Goal: Information Seeking & Learning: Learn about a topic

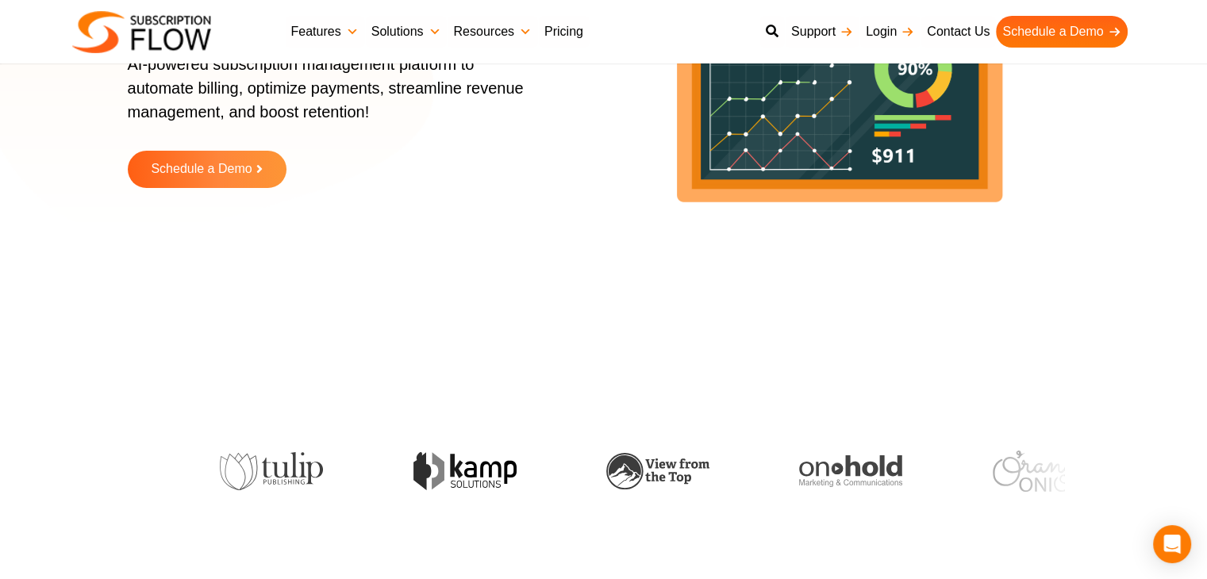
scroll to position [317, 0]
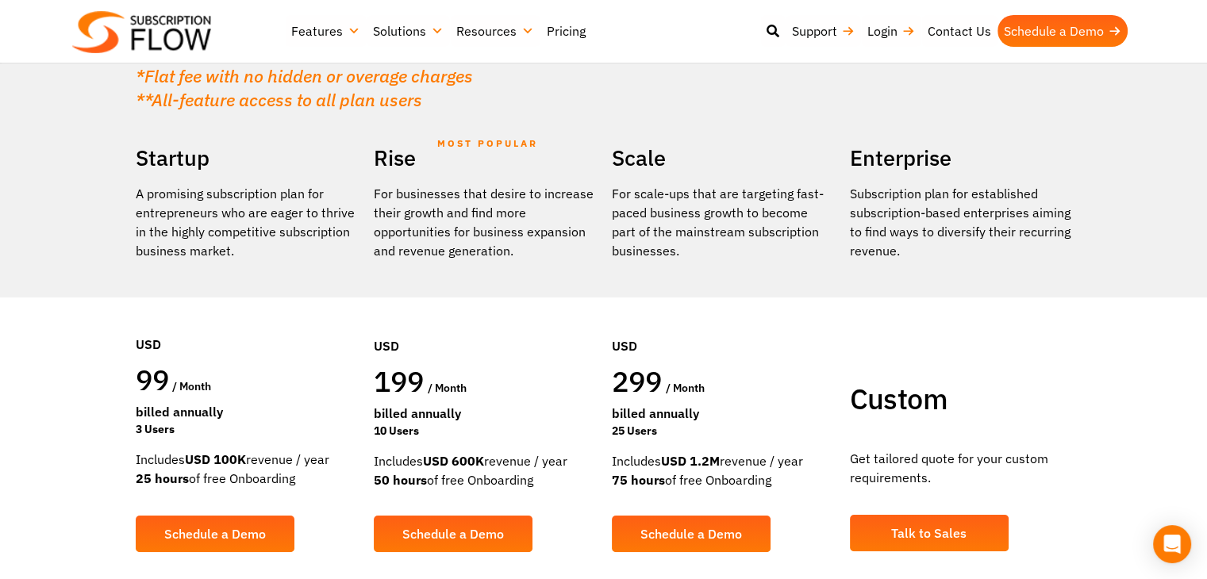
scroll to position [317, 0]
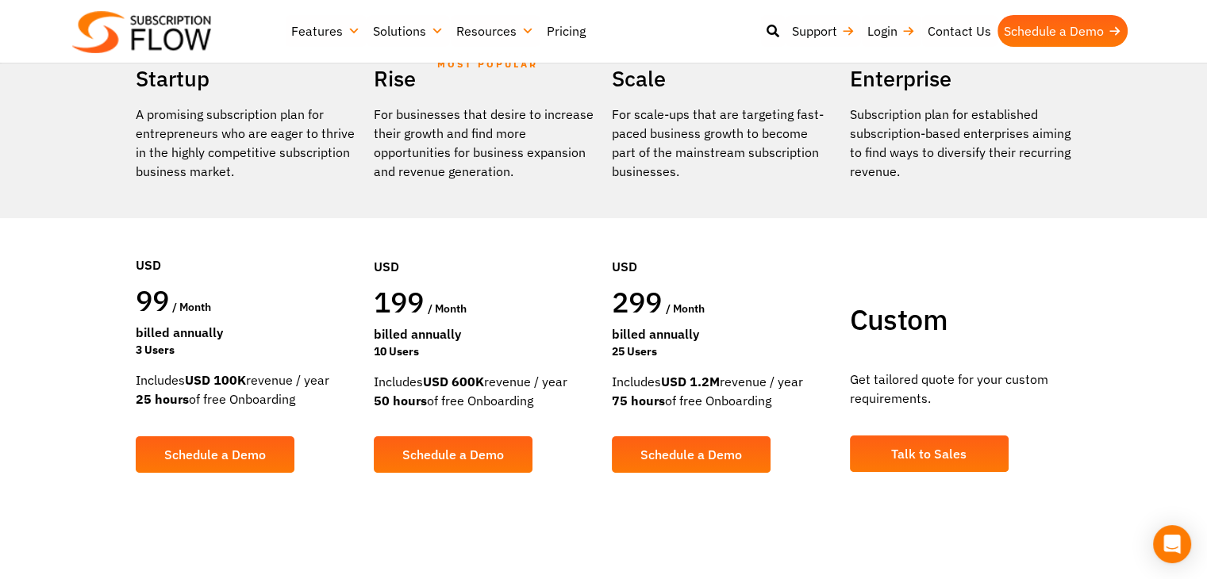
click at [1149, 416] on section "Find a plan that's right for you Or simply leverage the expertise of our consul…" at bounding box center [603, 122] width 1207 height 878
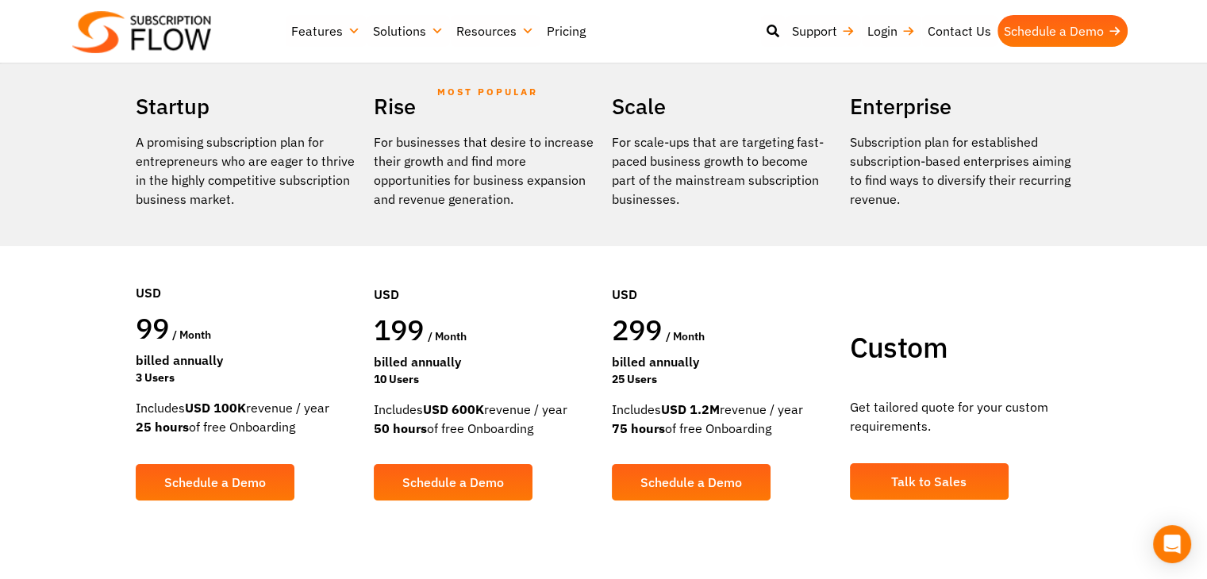
scroll to position [397, 0]
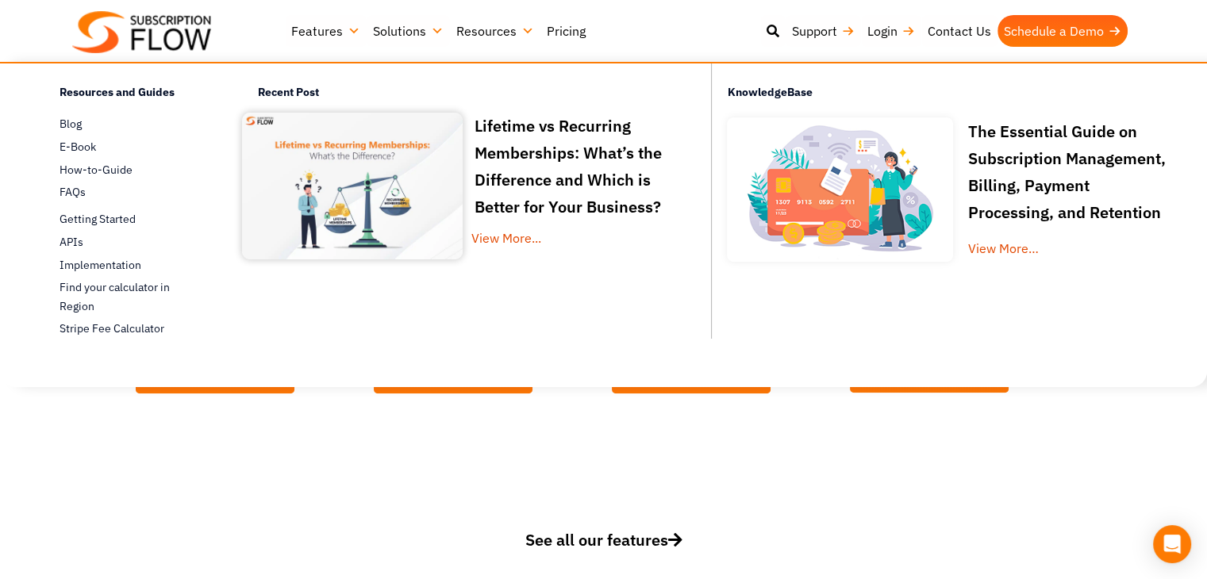
drag, startPoint x: 495, startPoint y: 28, endPoint x: 479, endPoint y: 29, distance: 15.9
click at [495, 26] on link "Resources" at bounding box center [495, 31] width 90 height 32
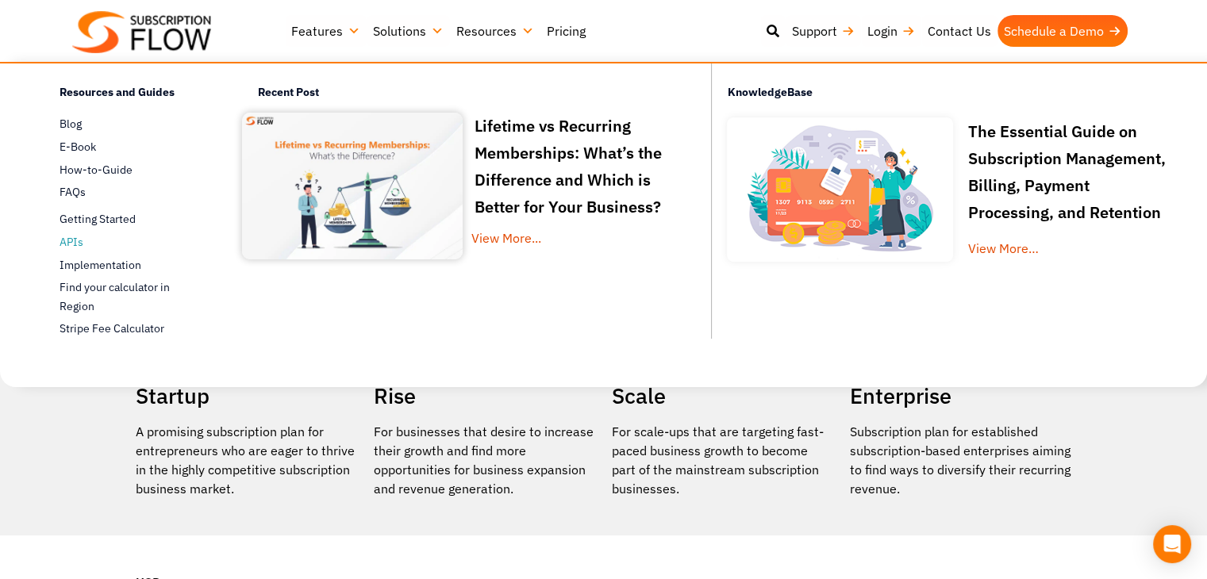
click at [71, 240] on span "APIs" at bounding box center [72, 242] width 24 height 17
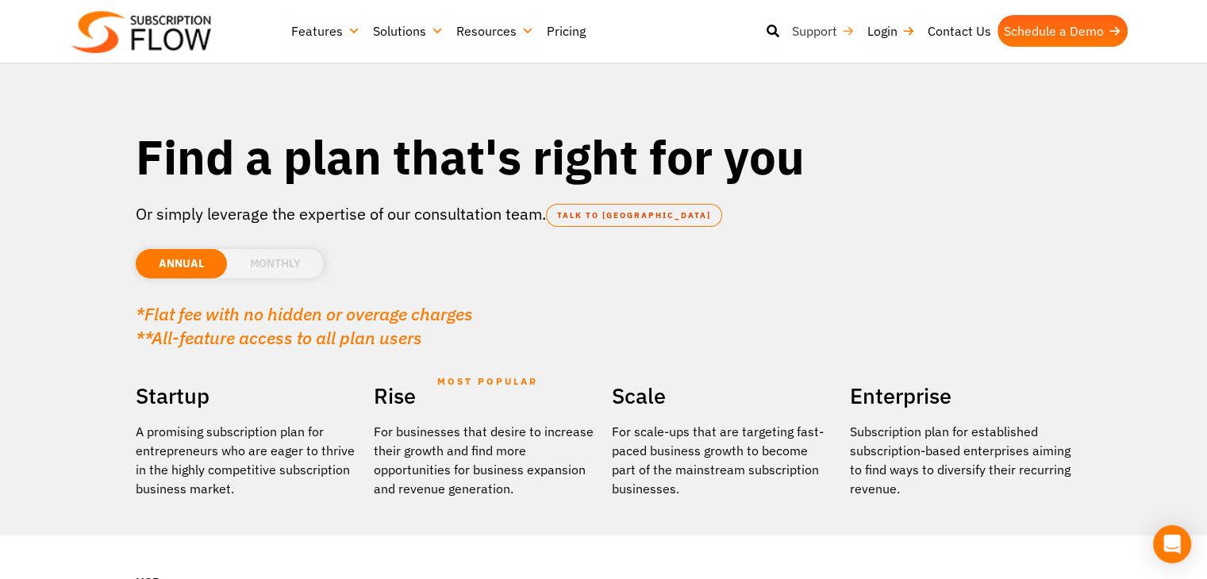
click at [825, 22] on link "Support" at bounding box center [823, 31] width 75 height 32
